Goal: Find specific page/section: Locate item on page

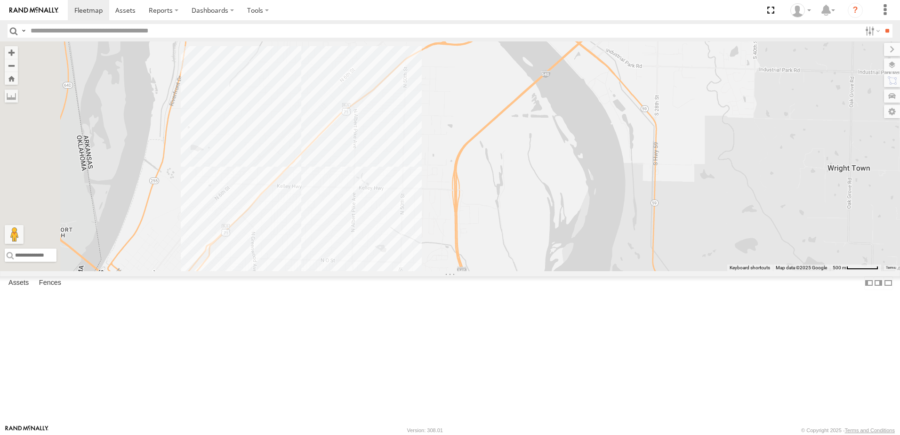
drag, startPoint x: 356, startPoint y: 241, endPoint x: 474, endPoint y: 211, distance: 121.9
click at [474, 211] on div "40028T 5228 7772T 38018T 40059T 37086T 40063T T3202 47117T 5381-Sold T3209 7774…" at bounding box center [450, 156] width 900 height 230
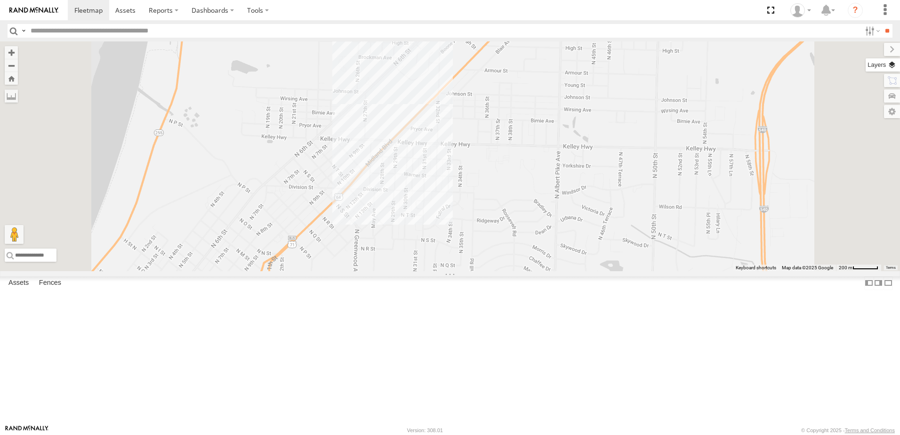
click at [890, 65] on label at bounding box center [882, 64] width 34 height 13
click at [0, 0] on span "Basemaps" at bounding box center [0, 0] width 0 height 0
click at [0, 0] on span "Satellite + Roadmap" at bounding box center [0, 0] width 0 height 0
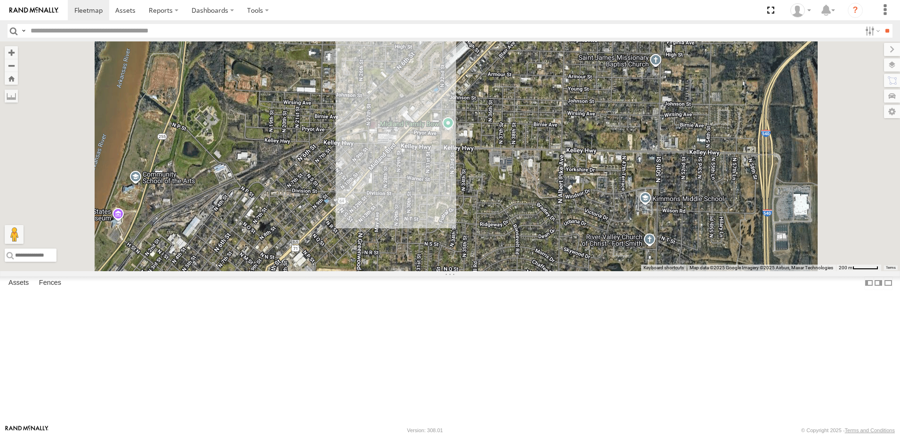
drag, startPoint x: 453, startPoint y: 277, endPoint x: 484, endPoint y: 254, distance: 38.6
click at [457, 271] on div "40028T 5228 7772T 38018T 40059T 37086T 40063T T3202 47117T 5381-Sold T3209 7774…" at bounding box center [450, 156] width 900 height 230
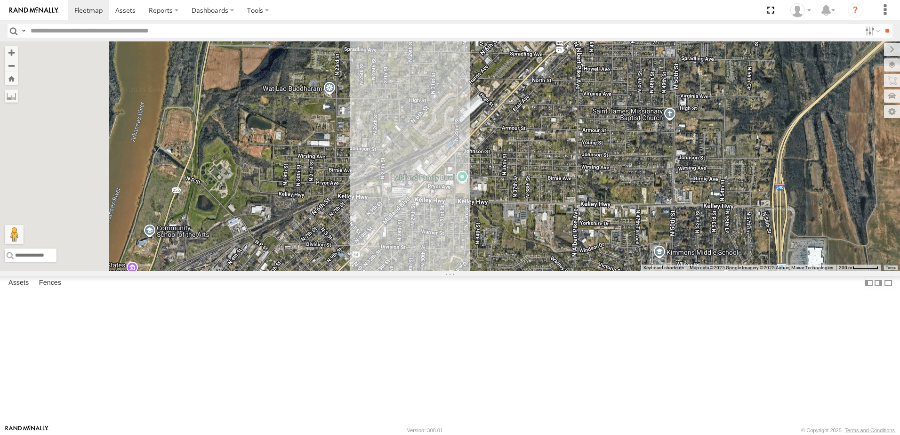
drag, startPoint x: 507, startPoint y: 227, endPoint x: 488, endPoint y: 279, distance: 54.9
click at [520, 271] on div "40028T 5228 7772T 38018T 40059T 37086T 40063T T3202 47117T 5381-Sold T3209 7774…" at bounding box center [450, 156] width 900 height 230
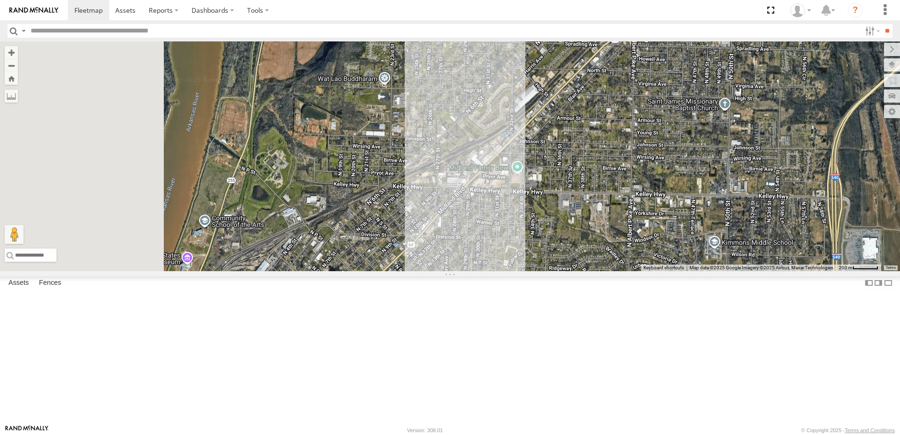
drag, startPoint x: 456, startPoint y: 272, endPoint x: 512, endPoint y: 277, distance: 56.6
click at [527, 271] on div "40028T 5228 7772T 38018T 40059T 37086T 40063T T3202 47117T 5381-Sold T3209 7774…" at bounding box center [450, 156] width 900 height 230
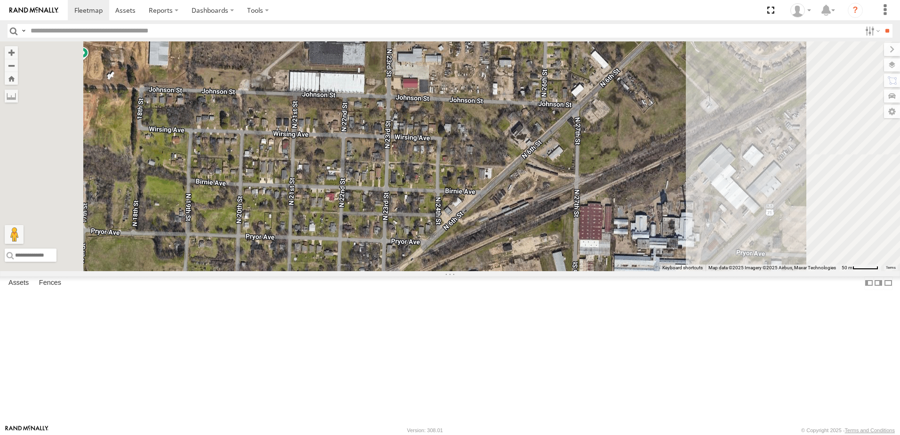
drag, startPoint x: 528, startPoint y: 205, endPoint x: 505, endPoint y: 346, distance: 143.5
click at [505, 271] on div "40028T 5228 7772T 38018T 40059T 37086T 40063T T3202 47117T 5381-Sold T3209 7774…" at bounding box center [450, 156] width 900 height 230
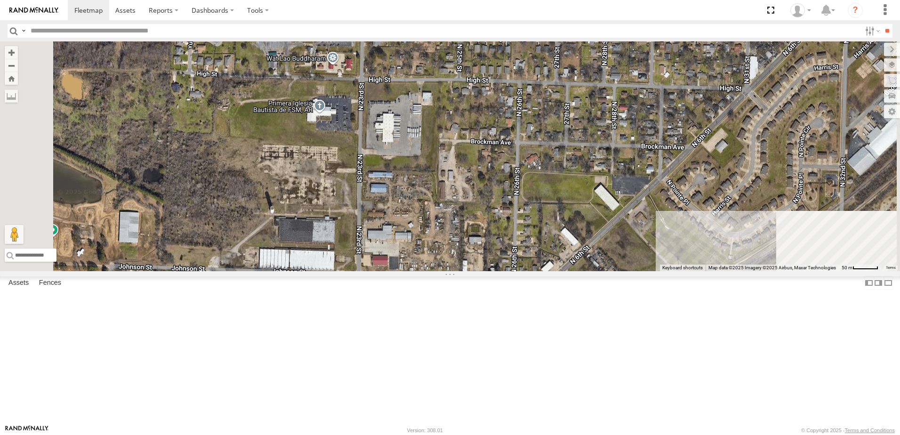
drag, startPoint x: 501, startPoint y: 205, endPoint x: 486, endPoint y: 303, distance: 99.6
click at [486, 271] on div "40028T 5228 7772T 38018T 40059T 37086T 40063T T3202 47117T 5381-Sold T3209 7774…" at bounding box center [450, 156] width 900 height 230
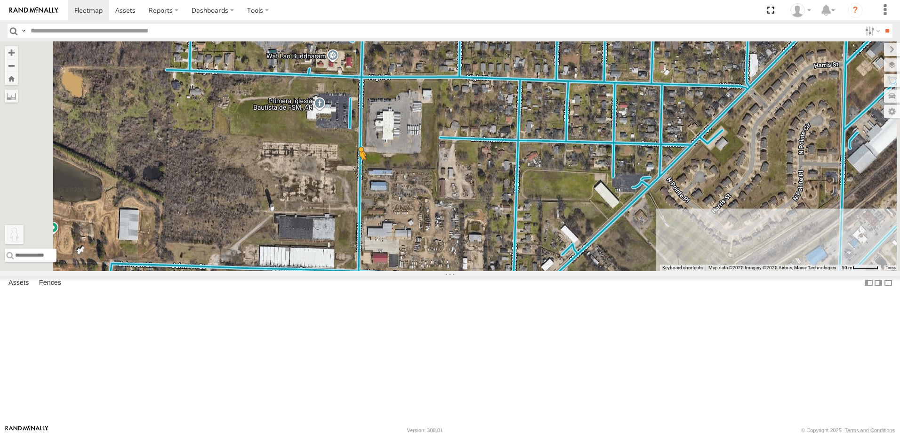
drag, startPoint x: 253, startPoint y: 390, endPoint x: 477, endPoint y: 246, distance: 266.7
click at [477, 246] on div "40028T 5228 7772T 38018T 40059T 37086T 40063T T3202 47117T 5381-Sold T3209 7774…" at bounding box center [450, 156] width 900 height 230
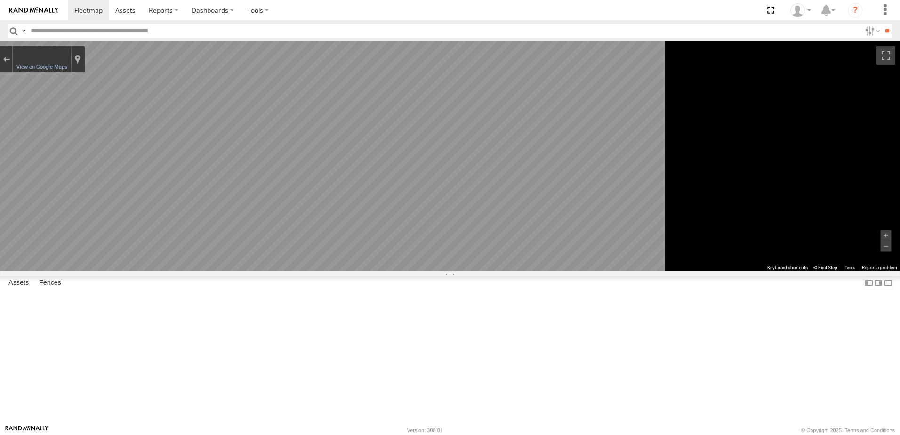
click at [818, 271] on div "To navigate the map with touch gestures double-tap and hold your finger on the …" at bounding box center [450, 156] width 900 height 230
click at [899, 271] on div "To navigate the map with touch gestures double-tap and hold your finger on the …" at bounding box center [450, 156] width 900 height 230
click at [861, 271] on div "To navigate the map with touch gestures double-tap and hold your finger on the …" at bounding box center [450, 156] width 900 height 230
click at [10, 60] on div "Exit the Street View" at bounding box center [6, 59] width 7 height 6
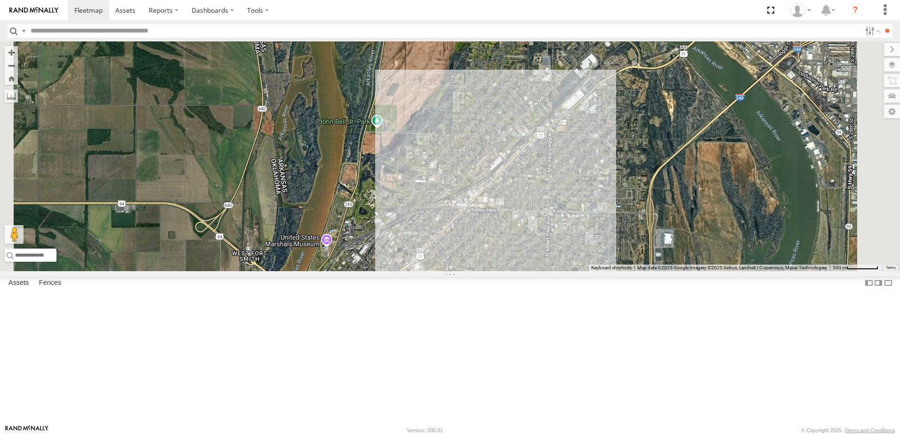
drag, startPoint x: 637, startPoint y: 344, endPoint x: 581, endPoint y: 296, distance: 74.4
click at [581, 271] on div "37144T Loading..." at bounding box center [450, 156] width 900 height 230
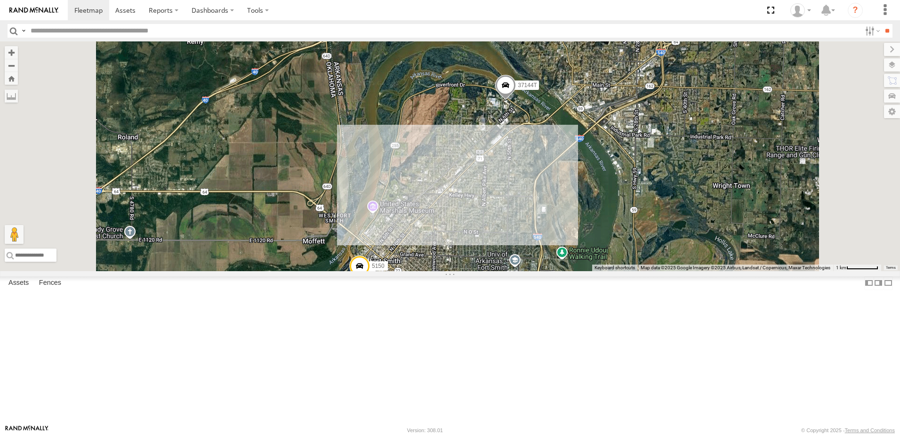
click at [0, 0] on span "Roadmap" at bounding box center [0, 0] width 0 height 0
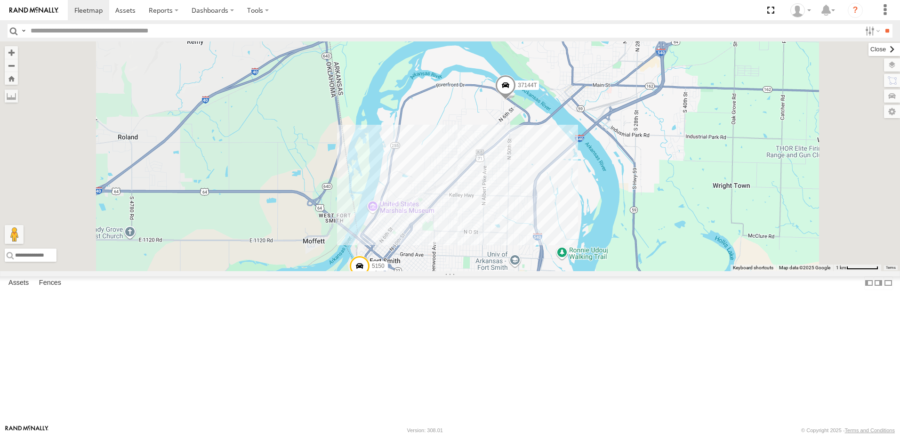
click at [868, 50] on label at bounding box center [884, 49] width 32 height 13
drag, startPoint x: 326, startPoint y: 296, endPoint x: 411, endPoint y: 267, distance: 90.0
click at [411, 267] on div "37144T 5150 Loading..." at bounding box center [450, 156] width 900 height 230
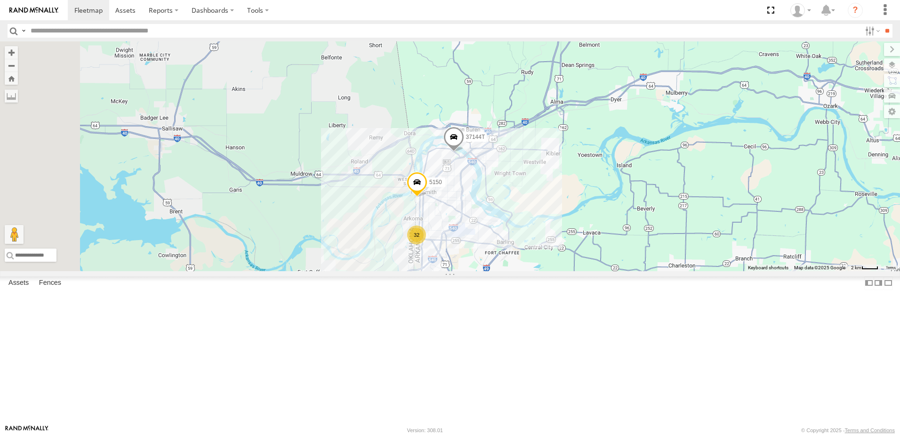
drag, startPoint x: 339, startPoint y: 301, endPoint x: 422, endPoint y: 287, distance: 84.5
click at [421, 271] on div "37144T 5150 32 3 Loading..." at bounding box center [450, 156] width 900 height 230
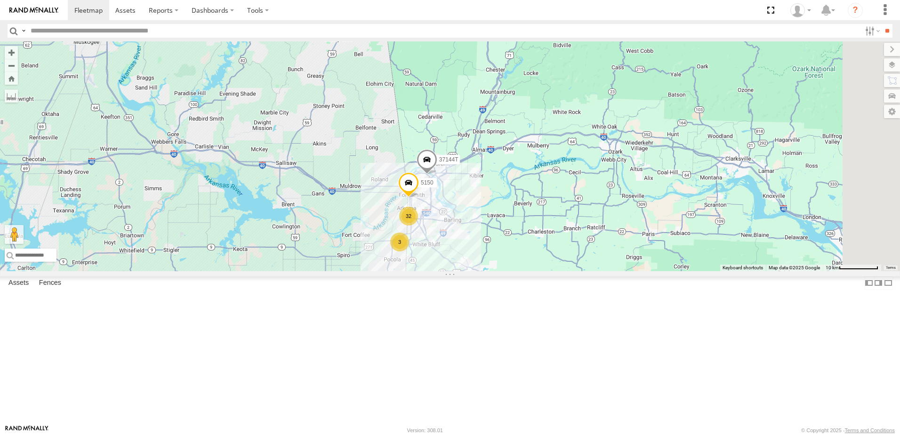
drag, startPoint x: 437, startPoint y: 286, endPoint x: 442, endPoint y: 282, distance: 6.4
click at [442, 271] on div "37144T 5150 32 3 Loading..." at bounding box center [450, 156] width 900 height 230
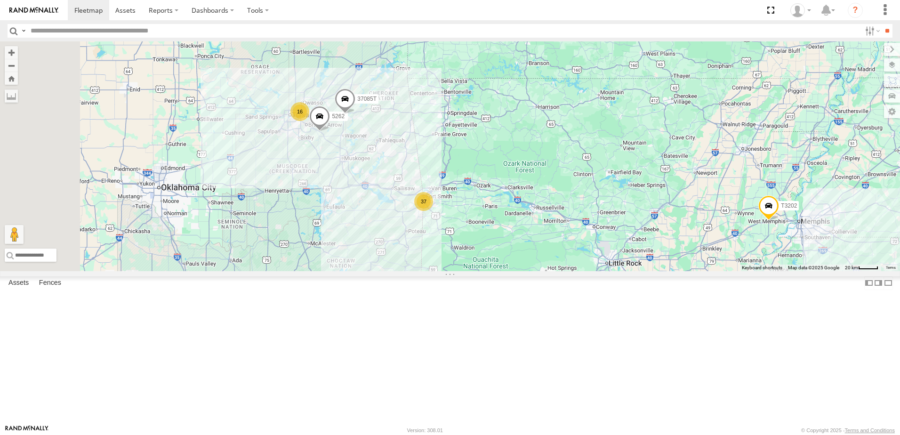
drag, startPoint x: 359, startPoint y: 297, endPoint x: 406, endPoint y: 299, distance: 47.6
click at [406, 271] on div "5262 37085T 37 16 T3202 Loading..." at bounding box center [450, 156] width 900 height 230
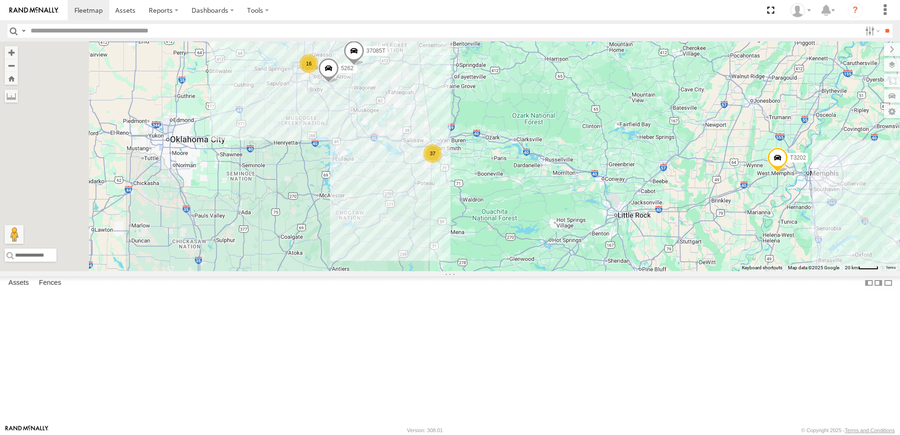
drag, startPoint x: 513, startPoint y: 375, endPoint x: 540, endPoint y: 320, distance: 61.2
click at [538, 271] on div "5262 37085T 37 16 T3202 Loading..." at bounding box center [450, 156] width 900 height 230
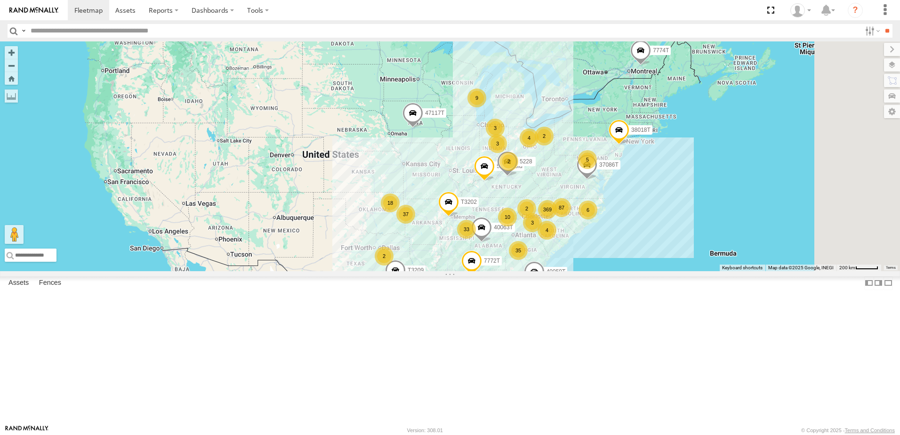
drag, startPoint x: 423, startPoint y: 309, endPoint x: 403, endPoint y: 301, distance: 21.1
click at [407, 271] on div "T3202 40063T 5381-Sold 5228 7772T 40059T 47117T T3209 369 35 33 37 4 18 87 9 6 …" at bounding box center [450, 156] width 900 height 230
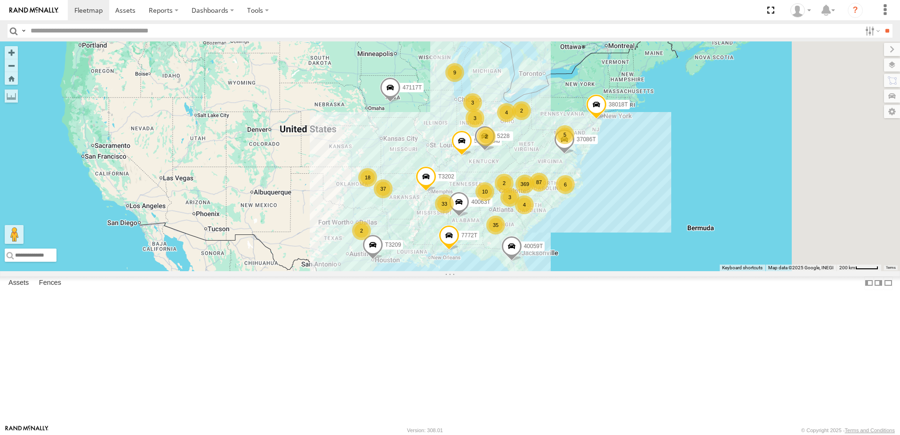
drag, startPoint x: 360, startPoint y: 269, endPoint x: 365, endPoint y: 252, distance: 17.6
click at [365, 253] on div "T3202 40063T 5381-Sold 5228 7772T 40059T 47117T T3209 369 35 33 37 4 18 87 9 6 …" at bounding box center [450, 156] width 900 height 230
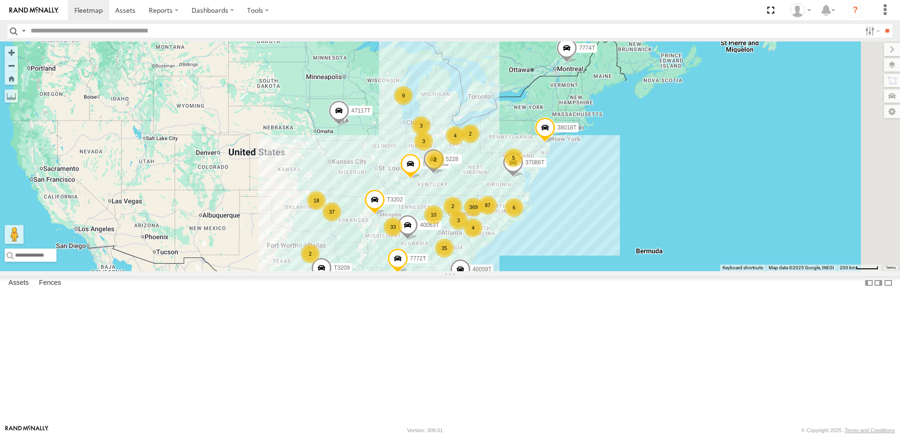
drag, startPoint x: 407, startPoint y: 230, endPoint x: 356, endPoint y: 255, distance: 56.8
click at [356, 255] on div "T3202 40063T 5381-Sold 5228 7772T 40059T 47117T T3209 369 35 33 37 4 18 87 9 6 …" at bounding box center [450, 156] width 900 height 230
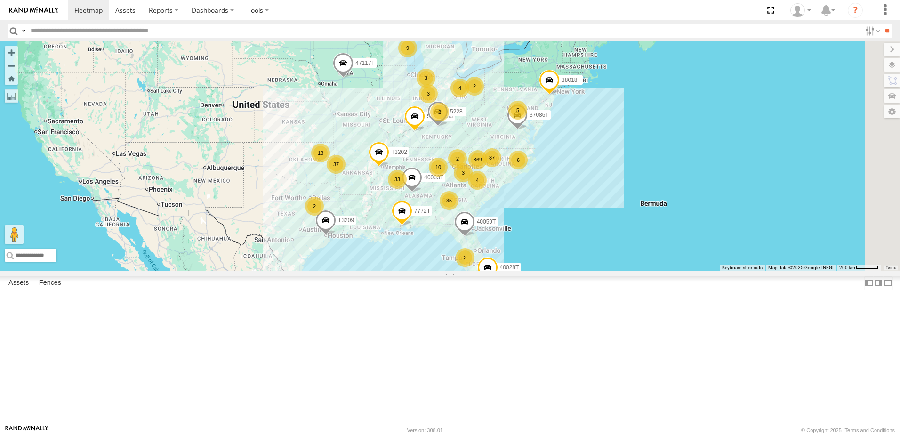
drag, startPoint x: 359, startPoint y: 261, endPoint x: 367, endPoint y: 205, distance: 56.1
click at [367, 206] on div "T3202 40063T 5381-Sold 5228 7772T 40059T 47117T T3209 369 35 33 37 4 18 87 9 6 …" at bounding box center [450, 156] width 900 height 230
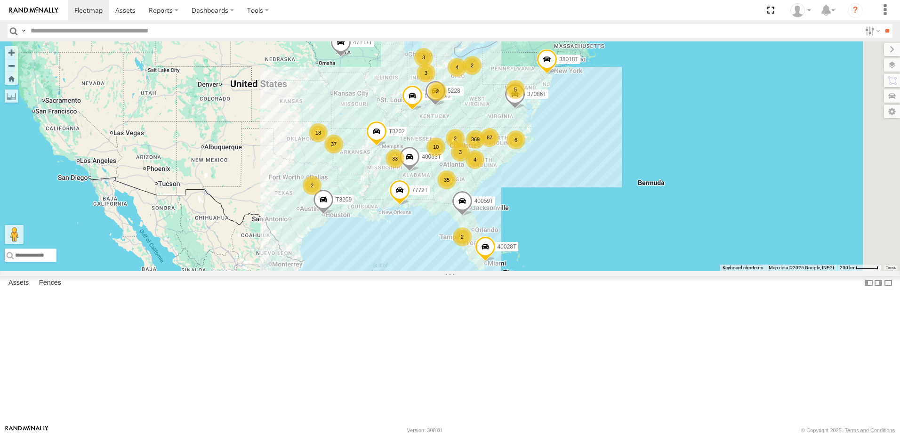
drag, startPoint x: 356, startPoint y: 248, endPoint x: 349, endPoint y: 239, distance: 11.4
click at [350, 239] on div "T3202 40063T 5381-Sold 5228 7772T 40059T 47117T T3209 369 35 33 37 4 18 87 9 6 …" at bounding box center [450, 156] width 900 height 230
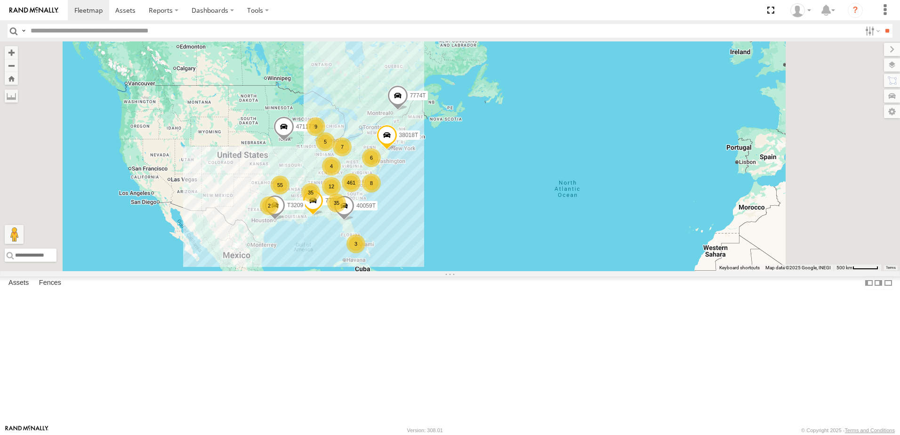
drag, startPoint x: 330, startPoint y: 187, endPoint x: 332, endPoint y: 226, distance: 39.1
click at [332, 226] on div "7772T 40059T 47117T T3209 38018T 7774T 461 35 35 55 9 8 2 12 7 3 5 6 4 Loading.…" at bounding box center [450, 156] width 900 height 230
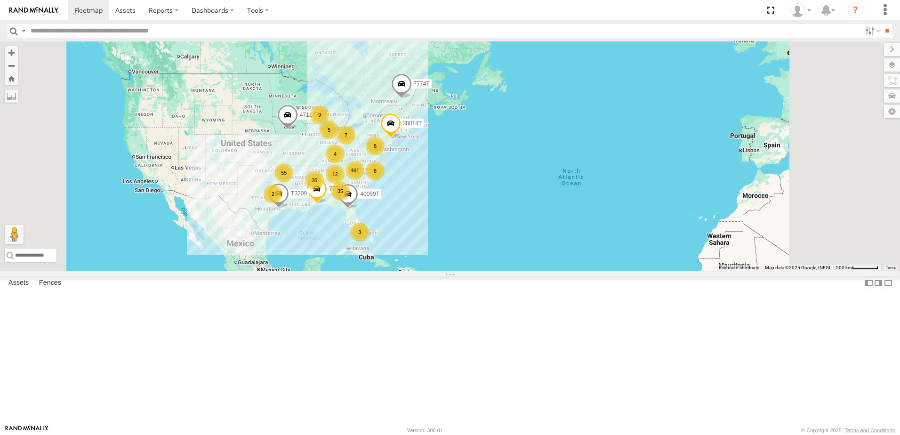
drag, startPoint x: 335, startPoint y: 224, endPoint x: 339, endPoint y: 220, distance: 5.7
click at [339, 220] on div "7772T 40059T 47117T T3209 38018T 7774T 461 35 35 55 9 8 2 12 7 3 5 6 4 Loading.…" at bounding box center [450, 156] width 900 height 230
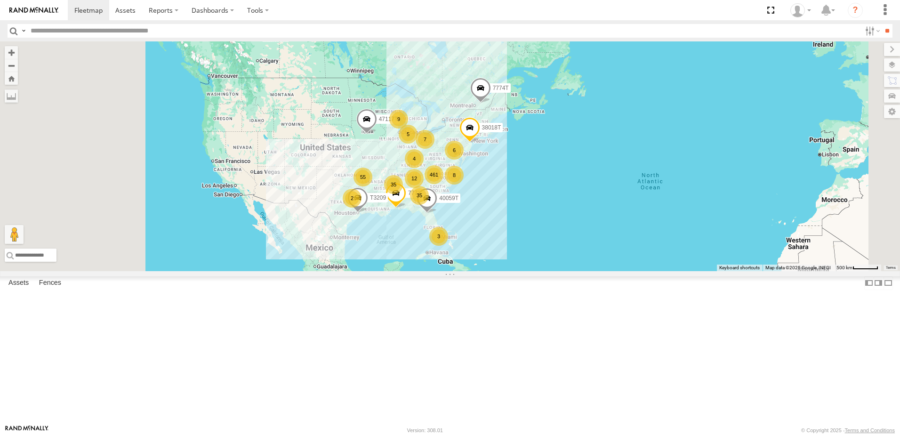
drag, startPoint x: 365, startPoint y: 231, endPoint x: 518, endPoint y: 238, distance: 152.6
click at [518, 238] on div "7772T 40059T 47117T T3209 38018T 7774T 461 35 35 55 9 8 2 12 7 3 5 6 4 Loading.…" at bounding box center [450, 156] width 900 height 230
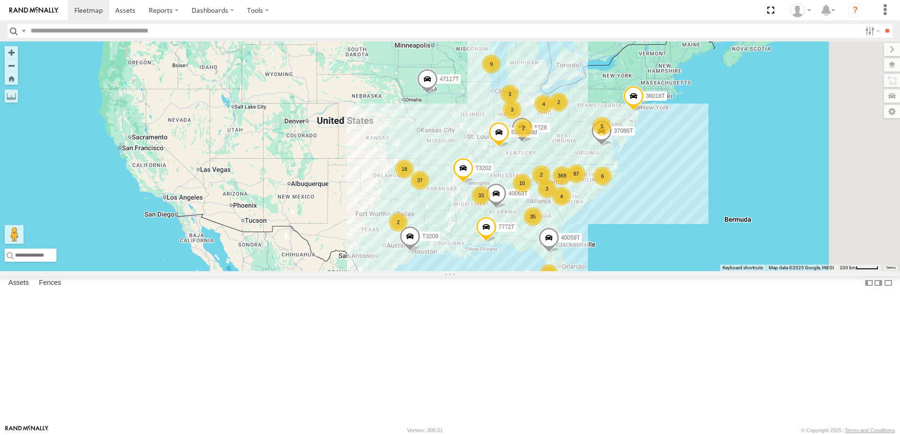
drag, startPoint x: 520, startPoint y: 252, endPoint x: 470, endPoint y: 250, distance: 50.4
click at [470, 250] on div "7772T 40059T 47117T T3209 38018T 7774T 369 35 33 37 4 18 87 9 6 2 10 2 4 2 4002…" at bounding box center [450, 156] width 900 height 230
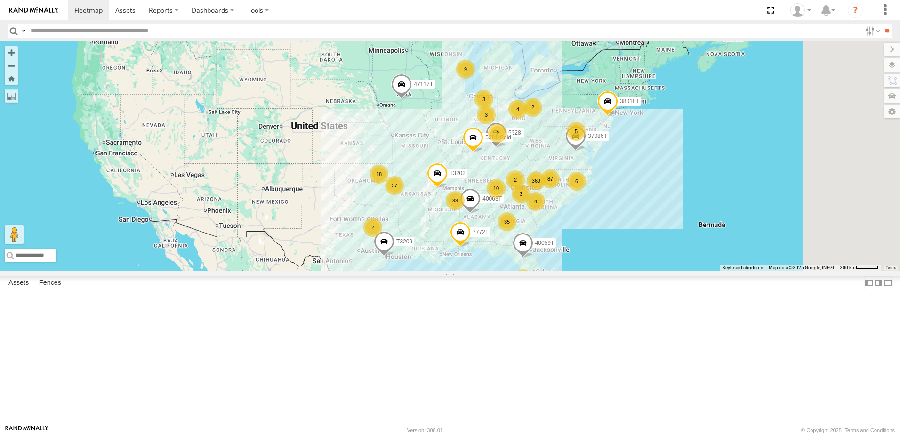
drag, startPoint x: 468, startPoint y: 206, endPoint x: 449, endPoint y: 209, distance: 18.6
click at [449, 209] on div "7772T 40059T 47117T T3209 38018T 7774T 369 35 33 37 4 18 87 9 6 2 10 2 4 2 4002…" at bounding box center [450, 156] width 900 height 230
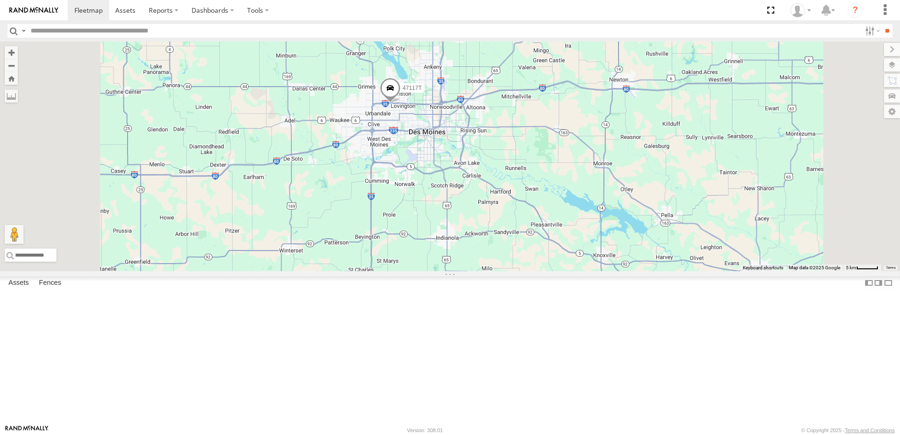
click at [531, 271] on div "47117T Loading..." at bounding box center [450, 156] width 900 height 230
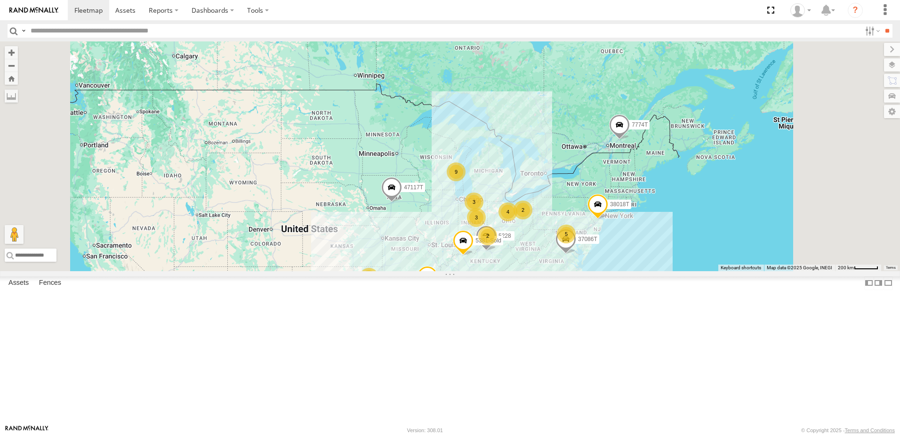
drag, startPoint x: 609, startPoint y: 335, endPoint x: 629, endPoint y: 280, distance: 57.4
click at [626, 271] on div "47117T 369 35 33 37 4 18 87 9 6 2 10 2 4 2 3 5 5228 38018T 3 3 37086T 2 40063T …" at bounding box center [450, 156] width 900 height 230
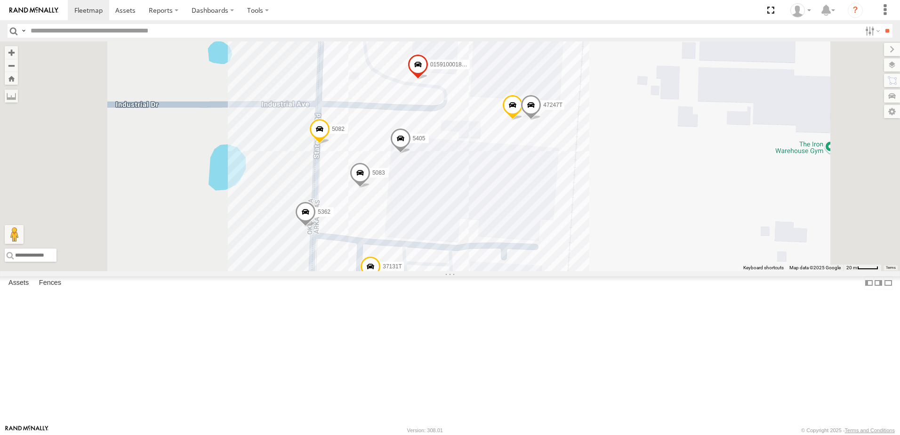
drag, startPoint x: 351, startPoint y: 367, endPoint x: 372, endPoint y: 318, distance: 53.4
click at [372, 271] on div "47117T 5228 38018T 37086T 40063T T3202 5381-Sold 7774T 40028T 7772T 40059T T320…" at bounding box center [450, 156] width 900 height 230
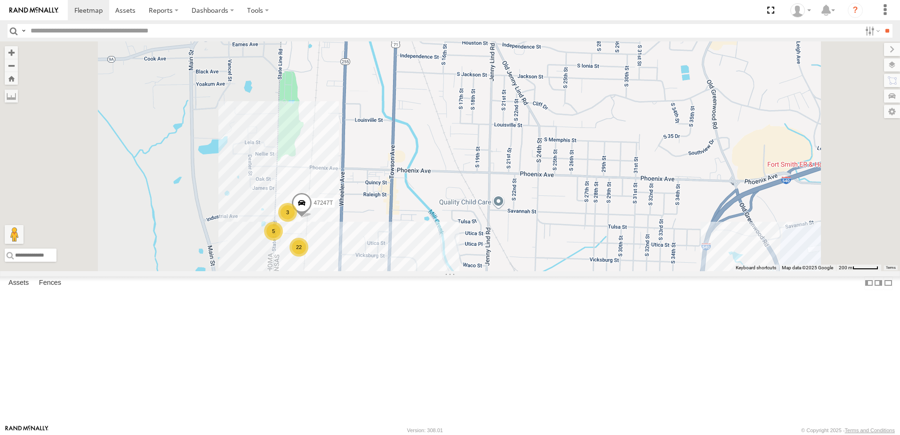
drag, startPoint x: 288, startPoint y: 293, endPoint x: 423, endPoint y: 280, distance: 134.8
click at [422, 271] on div "47117T 5228 38018T 37086T 40063T T3202 5381-Sold 7774T 40028T 7772T 40059T T320…" at bounding box center [450, 156] width 900 height 230
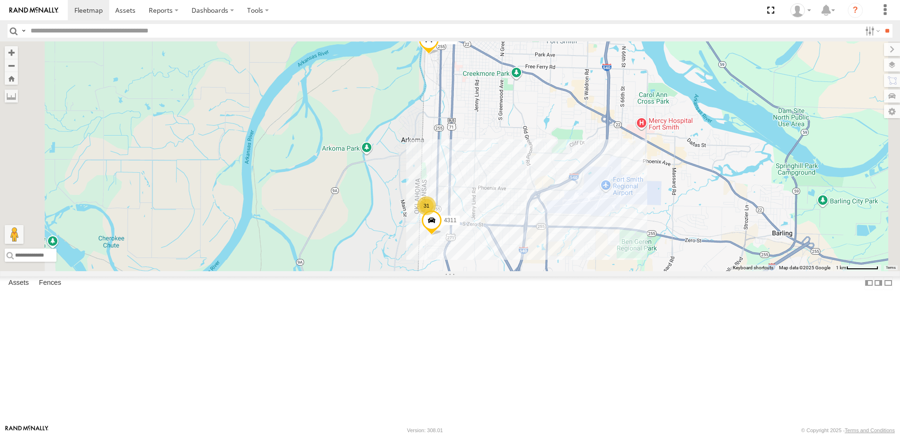
drag, startPoint x: 377, startPoint y: 273, endPoint x: 422, endPoint y: 276, distance: 44.8
click at [425, 271] on div "47117T 5228 38018T 37086T 40063T T3202 5381-Sold 7774T 40028T 7772T 40059T T320…" at bounding box center [450, 156] width 900 height 230
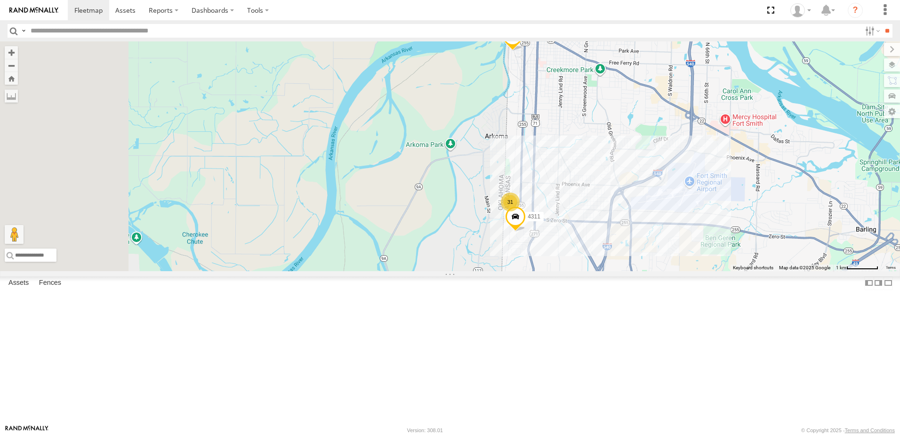
drag, startPoint x: 315, startPoint y: 269, endPoint x: 394, endPoint y: 265, distance: 79.1
click at [394, 265] on div "4311 5150 31 Loading..." at bounding box center [450, 156] width 900 height 230
